Goal: Transaction & Acquisition: Book appointment/travel/reservation

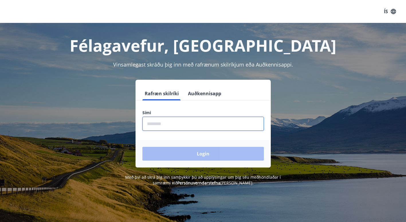
click at [189, 126] on input "phone" at bounding box center [202, 123] width 121 height 14
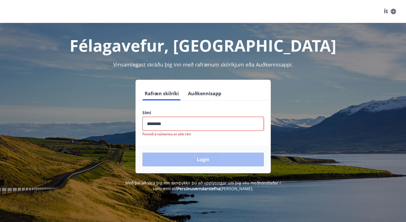
click at [190, 153] on div "Login" at bounding box center [202, 158] width 135 height 27
click at [178, 118] on input "phone" at bounding box center [202, 123] width 121 height 14
drag, startPoint x: 176, startPoint y: 121, endPoint x: 135, endPoint y: 117, distance: 41.1
click at [135, 117] on div "Sími ​ Formið á númerinu er ekki rétt" at bounding box center [202, 123] width 135 height 27
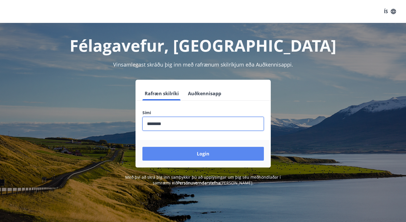
type input "********"
click at [209, 151] on button "Login" at bounding box center [202, 154] width 121 height 14
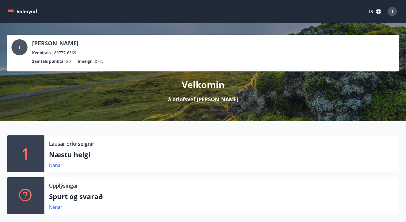
click at [81, 153] on p "Næstu helgi" at bounding box center [221, 154] width 345 height 10
click at [58, 165] on link "Nánar" at bounding box center [55, 165] width 13 height 6
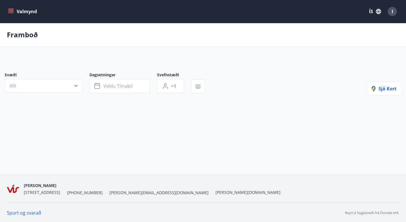
type input "*"
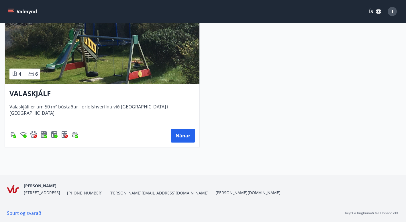
scroll to position [143, 0]
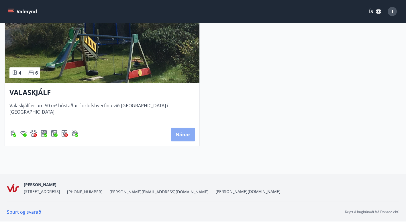
click at [186, 139] on button "Nánar" at bounding box center [183, 134] width 24 height 14
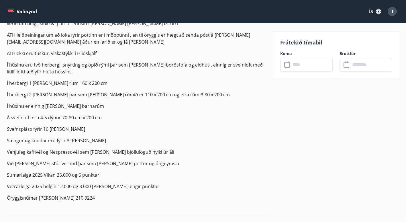
scroll to position [121, 0]
